Goal: Navigation & Orientation: Find specific page/section

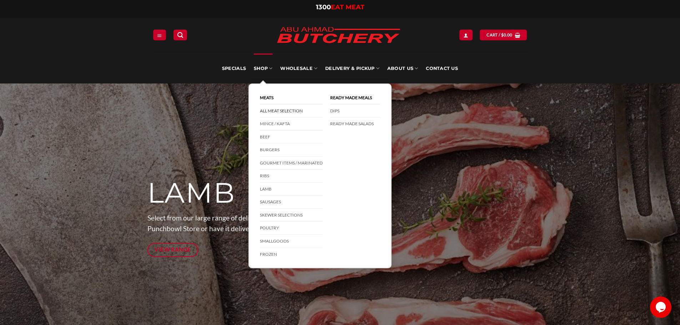
click at [297, 112] on link "All Meat Selection" at bounding box center [291, 111] width 63 height 13
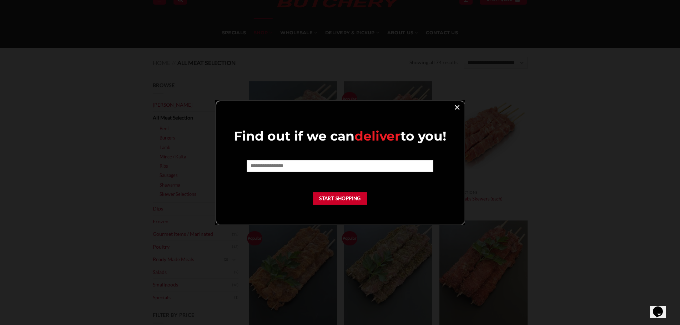
click at [455, 108] on link "×" at bounding box center [457, 107] width 10 height 10
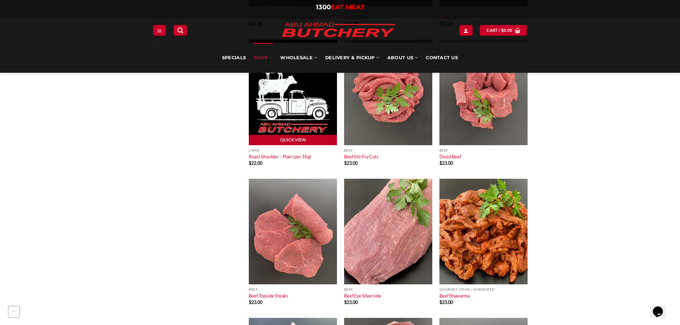
scroll to position [1891, 0]
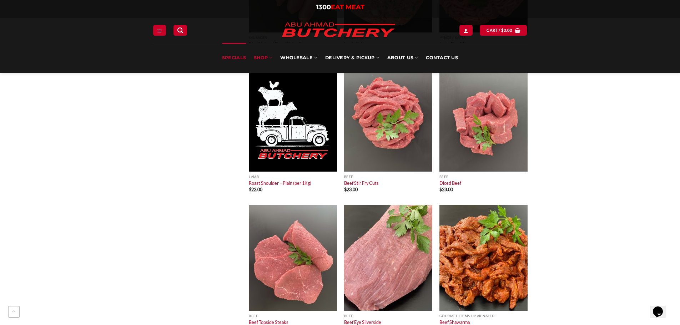
click at [239, 60] on link "Specials" at bounding box center [234, 58] width 24 height 30
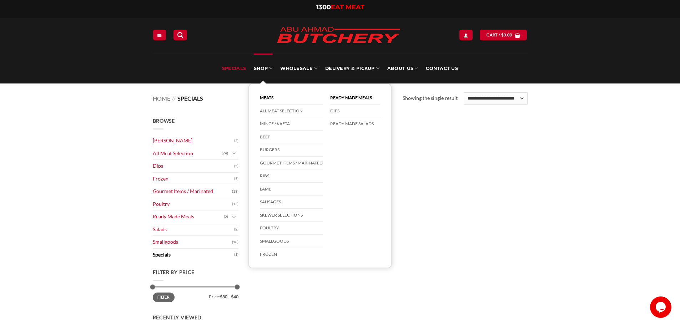
click at [293, 216] on link "Skewer Selections" at bounding box center [291, 215] width 63 height 13
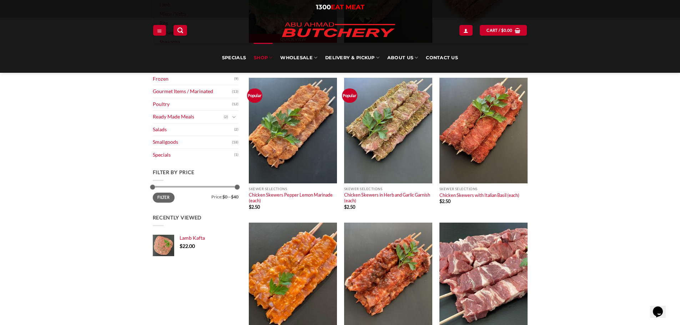
scroll to position [107, 0]
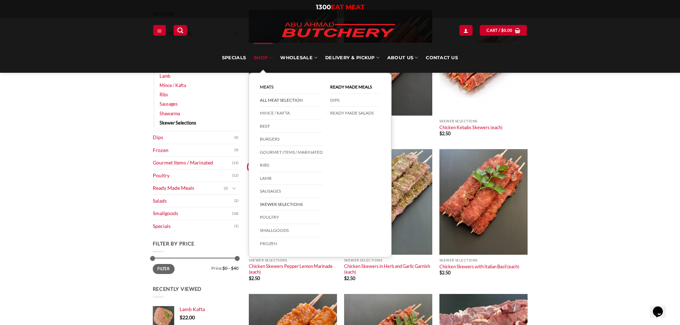
click at [276, 98] on link "All Meat Selection" at bounding box center [291, 100] width 63 height 13
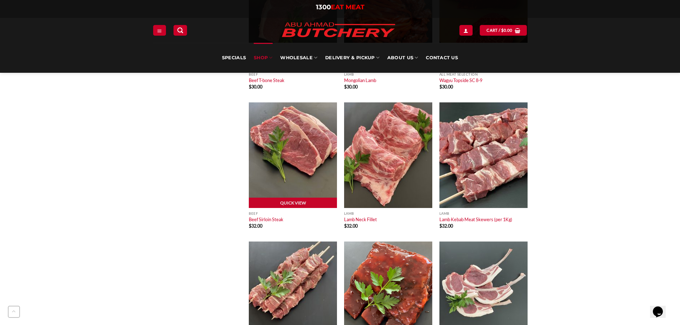
scroll to position [2640, 0]
